Goal: Communication & Community: Answer question/provide support

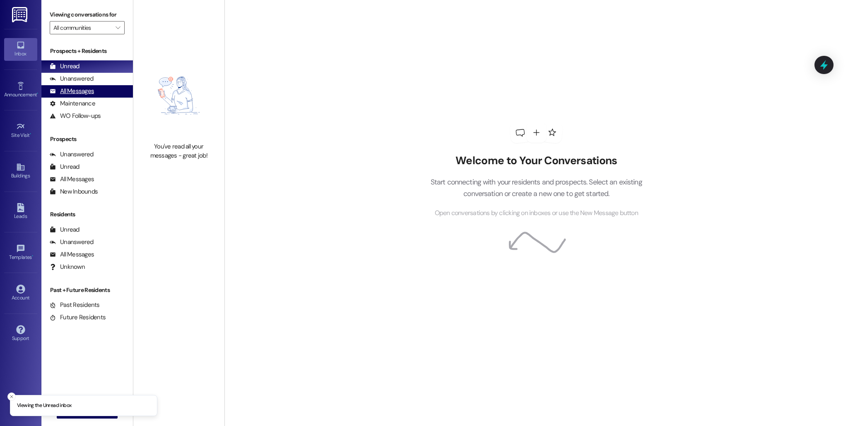
click at [83, 91] on div "All Messages" at bounding box center [72, 91] width 44 height 9
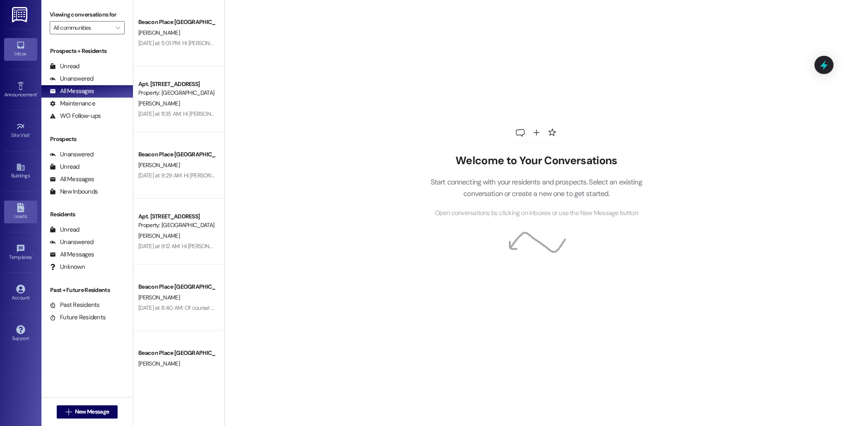
click at [19, 214] on div "Leads" at bounding box center [20, 216] width 41 height 8
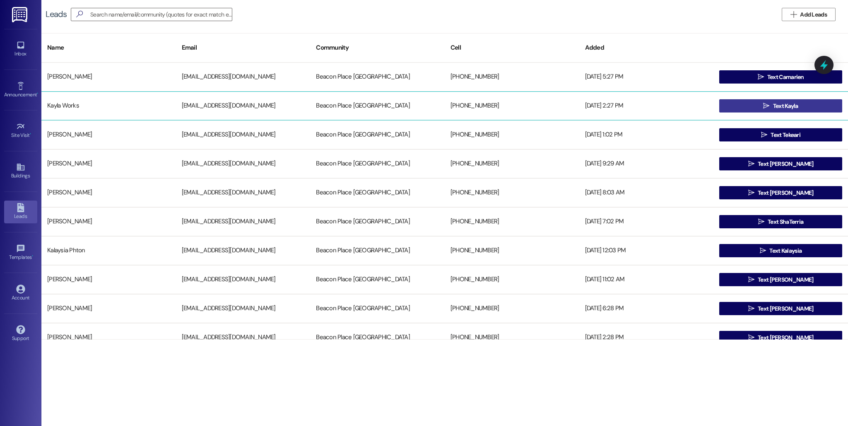
click at [779, 100] on span " Text Kayla" at bounding box center [780, 106] width 38 height 12
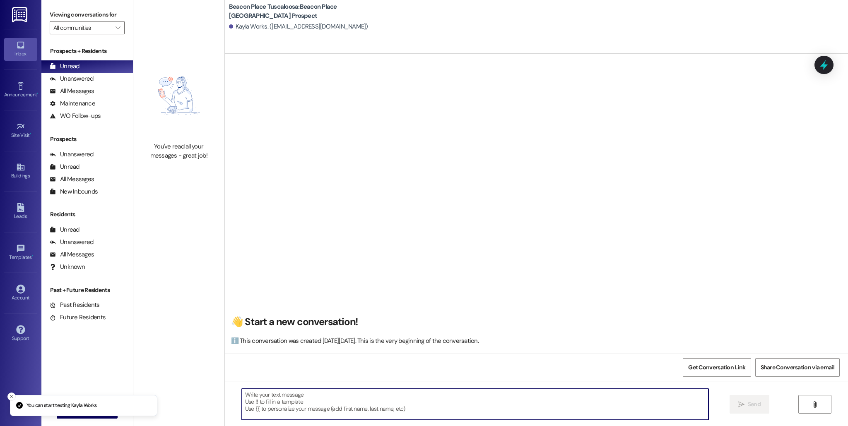
click at [309, 397] on textarea at bounding box center [475, 404] width 466 height 31
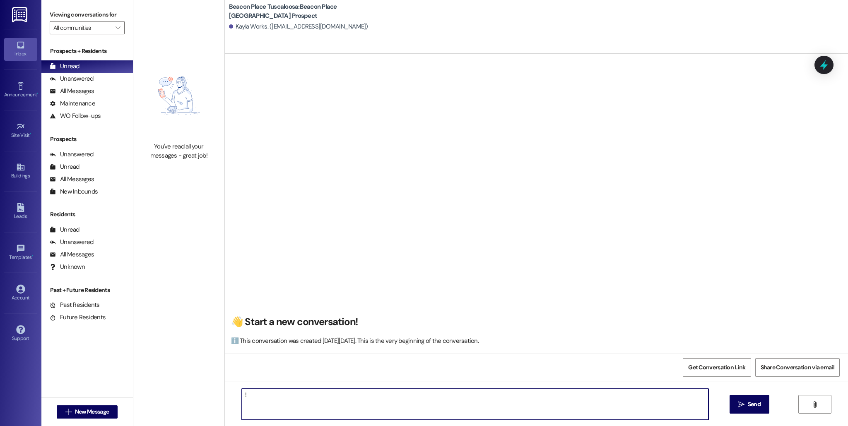
type textarea "!!"
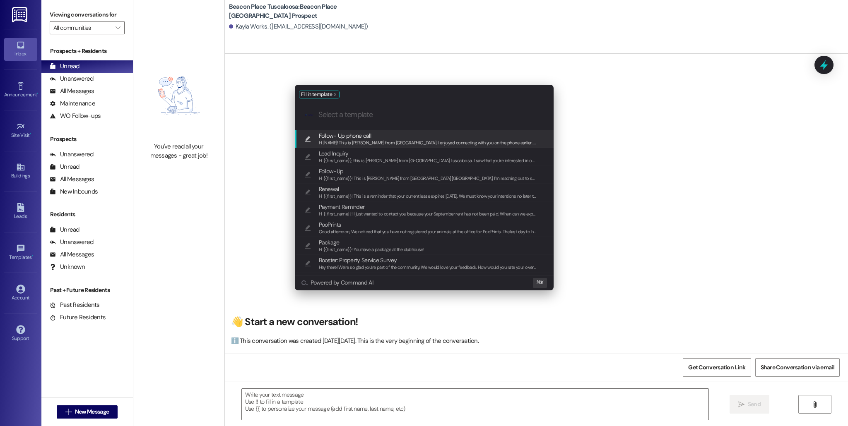
click at [365, 135] on span "Follow- Up phone call" at bounding box center [345, 135] width 52 height 9
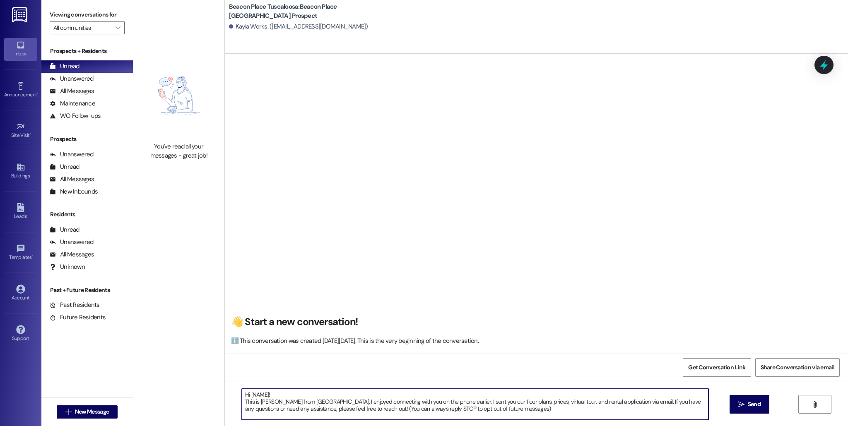
click at [271, 391] on textarea "Hi [NAME]! This is [PERSON_NAME] from [GEOGRAPHIC_DATA]. I enjoyed connecting w…" at bounding box center [475, 404] width 466 height 31
click at [263, 395] on textarea "Hi [NAME]! This is [PERSON_NAME] from [GEOGRAPHIC_DATA]. I enjoyed connecting w…" at bounding box center [475, 404] width 466 height 31
drag, startPoint x: 534, startPoint y: 412, endPoint x: 358, endPoint y: 403, distance: 176.9
click at [358, 403] on textarea "Hi [PERSON_NAME]! This is [PERSON_NAME] from [GEOGRAPHIC_DATA]. I enjoyed conne…" at bounding box center [475, 404] width 466 height 31
type textarea "Hi [PERSON_NAME]! This is [PERSON_NAME] from [GEOGRAPHIC_DATA]. I saw your inte…"
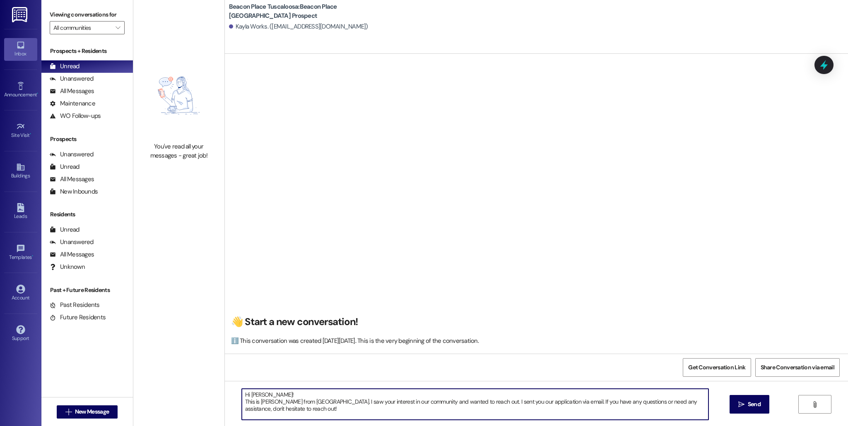
drag, startPoint x: 351, startPoint y: 411, endPoint x: 204, endPoint y: 393, distance: 147.7
click at [204, 393] on div "You've read all your messages - great job! [GEOGRAPHIC_DATA] [GEOGRAPHIC_DATA]:…" at bounding box center [490, 213] width 714 height 426
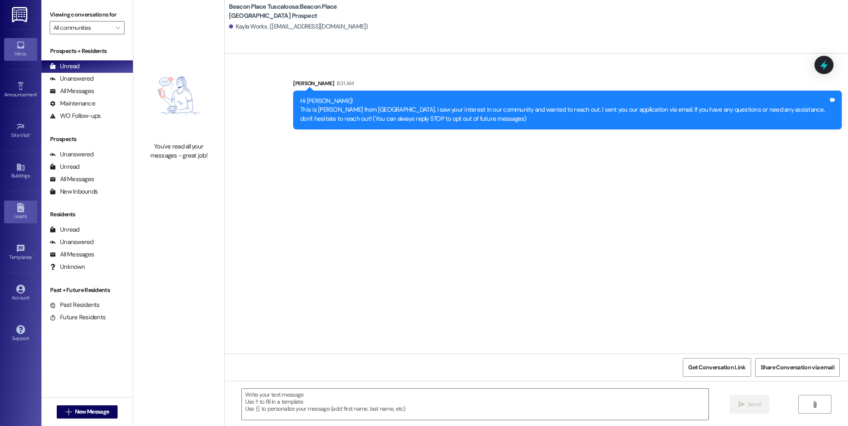
click at [17, 220] on div "Leads" at bounding box center [20, 216] width 41 height 8
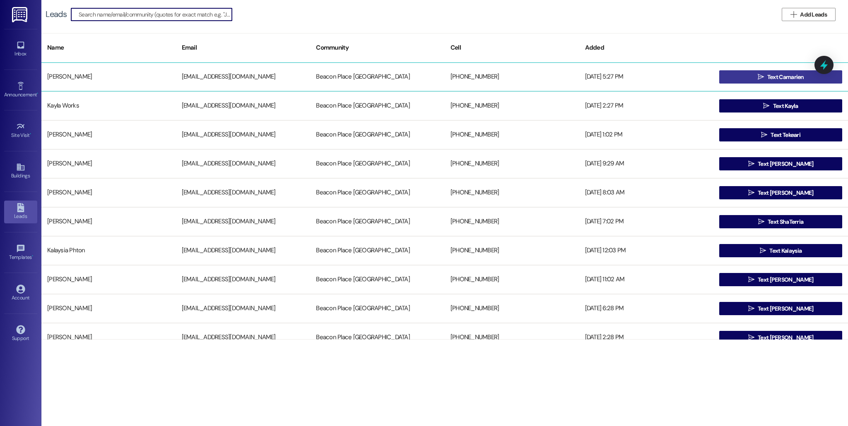
click at [733, 74] on button " Text Camarien" at bounding box center [780, 76] width 123 height 13
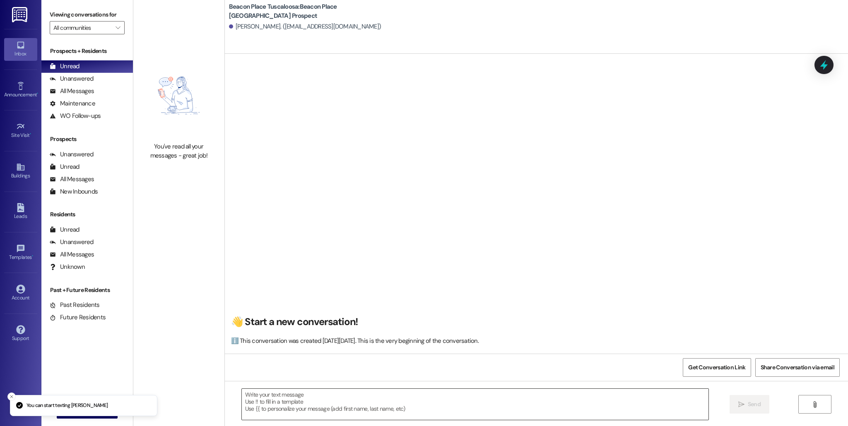
click at [295, 394] on textarea at bounding box center [475, 404] width 466 height 31
paste textarea "Hi [PERSON_NAME]! This is [PERSON_NAME] from [GEOGRAPHIC_DATA]. I saw your inte…"
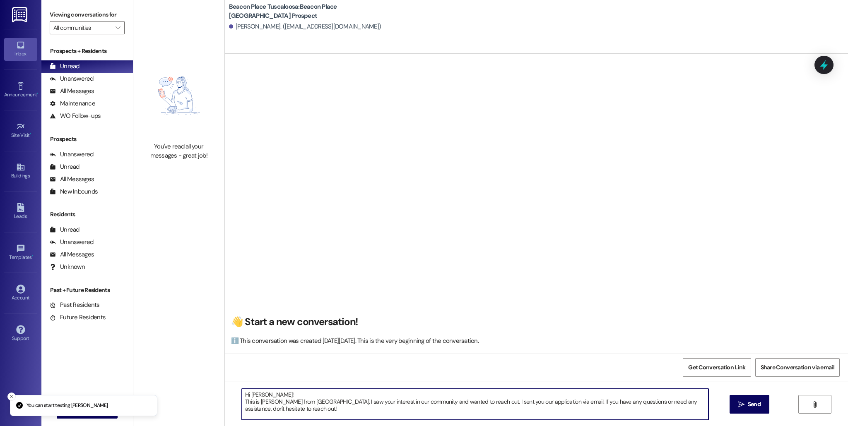
click at [262, 397] on textarea "Hi [PERSON_NAME]! This is [PERSON_NAME] from [GEOGRAPHIC_DATA]. I saw your inte…" at bounding box center [475, 404] width 466 height 31
drag, startPoint x: 592, startPoint y: 402, endPoint x: 382, endPoint y: 403, distance: 210.2
click at [381, 403] on textarea "Hi [PERSON_NAME]! This is [PERSON_NAME] from [GEOGRAPHIC_DATA]. I saw your inte…" at bounding box center [475, 404] width 466 height 31
click at [700, 403] on textarea "Hi [PERSON_NAME]! This is [PERSON_NAME] from [GEOGRAPHIC_DATA]. I saw you start…" at bounding box center [475, 404] width 466 height 31
type textarea "Hi [PERSON_NAME]! This is [PERSON_NAME] from [GEOGRAPHIC_DATA]. I saw you start…"
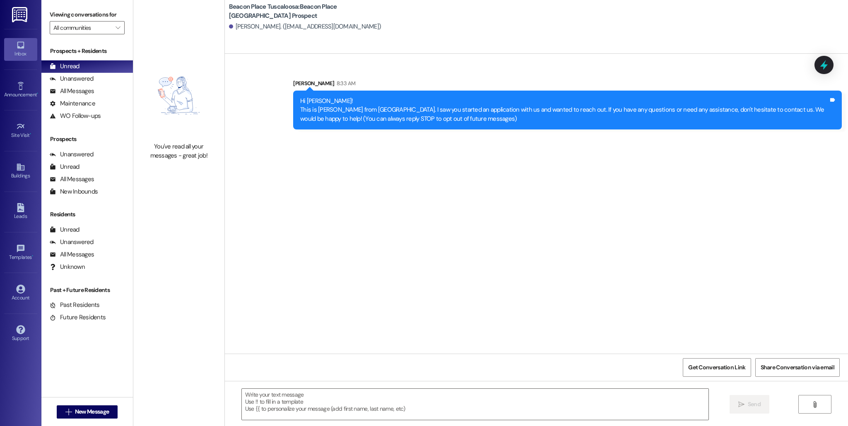
drag, startPoint x: 291, startPoint y: 103, endPoint x: 512, endPoint y: 130, distance: 222.3
click at [512, 130] on div "Sent via SMS [PERSON_NAME] 8:33 AM Hi [PERSON_NAME]! This is [PERSON_NAME] from…" at bounding box center [567, 104] width 561 height 63
copy div "Hi [PERSON_NAME]! This is [PERSON_NAME] from [GEOGRAPHIC_DATA]. I saw you start…"
click at [19, 219] on div "Leads" at bounding box center [20, 216] width 41 height 8
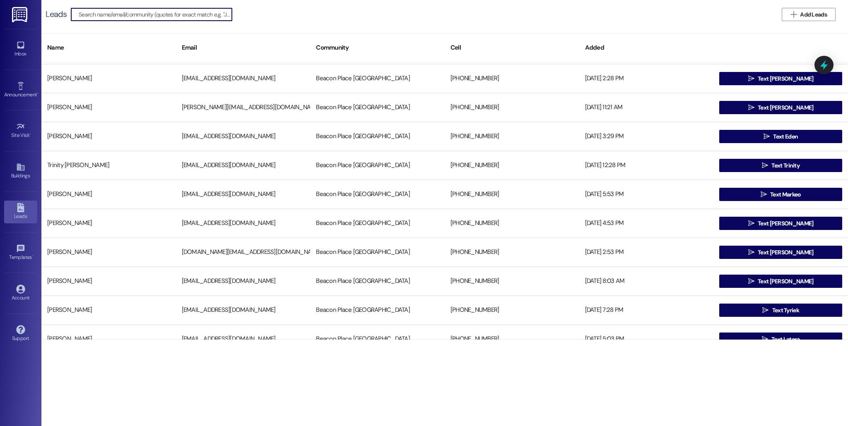
scroll to position [261, 0]
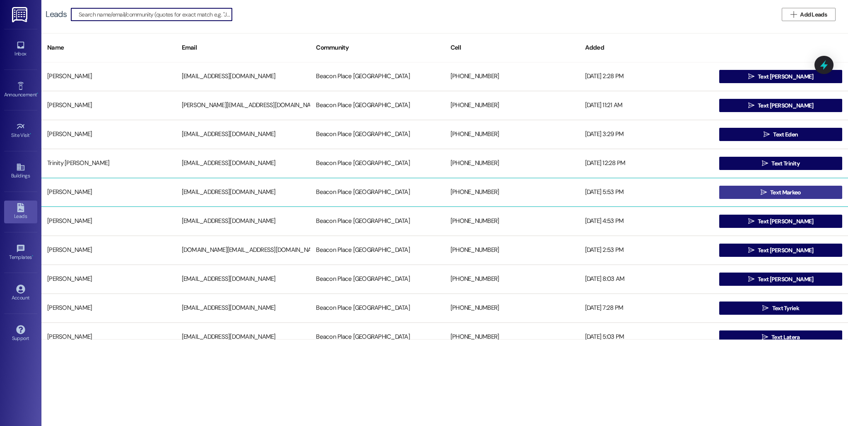
click at [785, 197] on span " Text Markeo" at bounding box center [781, 192] width 44 height 12
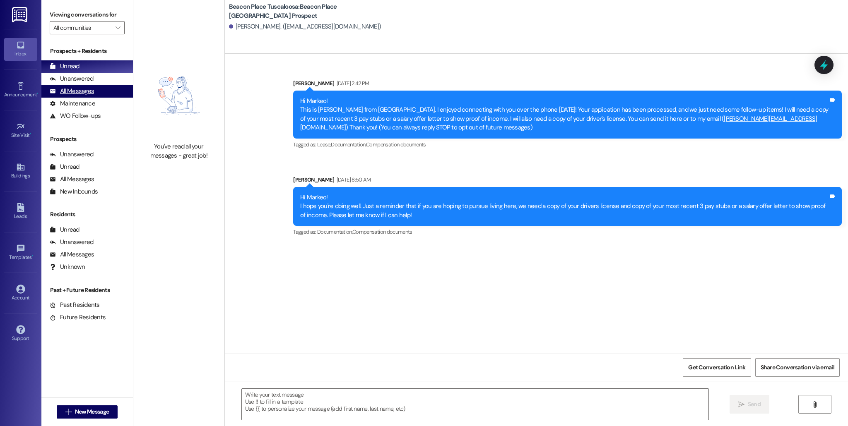
click at [90, 89] on div "All Messages" at bounding box center [72, 91] width 44 height 9
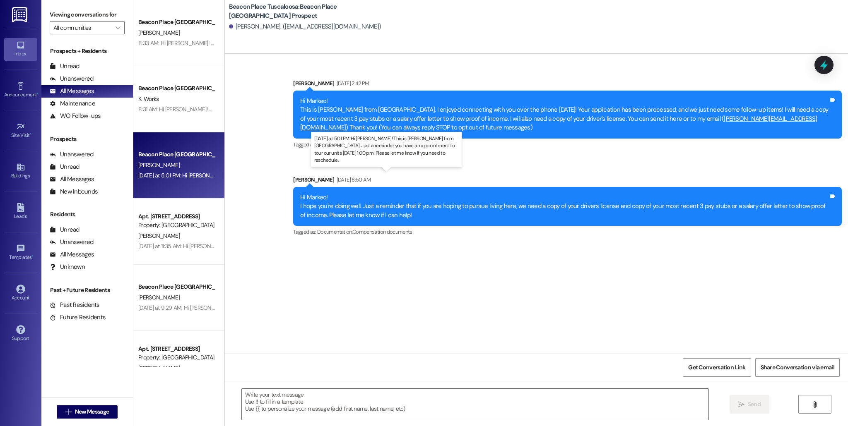
click at [158, 173] on div "[DATE] at 5:01 PM: Hi [PERSON_NAME]! This is [PERSON_NAME] from [GEOGRAPHIC_DAT…" at bounding box center [392, 175] width 509 height 7
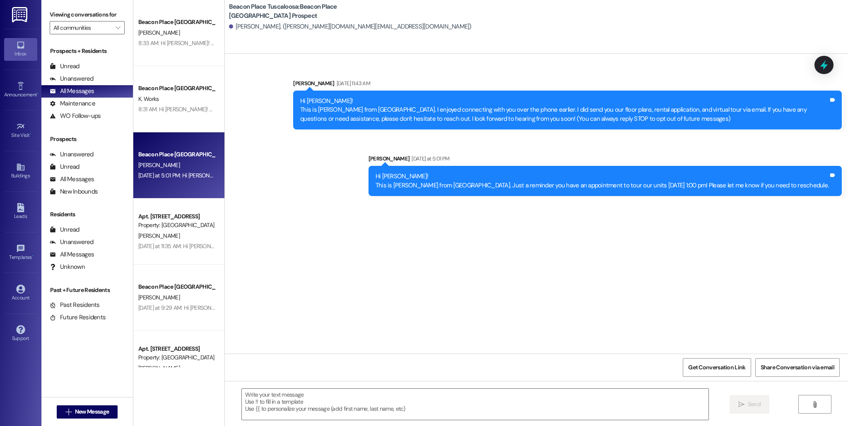
click at [120, 24] on div "Viewing conversations for All communities " at bounding box center [86, 21] width 91 height 43
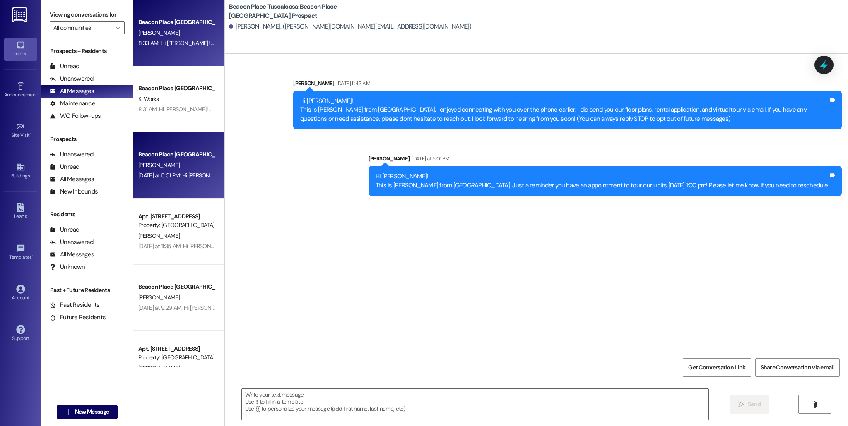
click at [166, 25] on div "Beacon Place [GEOGRAPHIC_DATA] Prospect" at bounding box center [176, 22] width 77 height 9
